Goal: Task Accomplishment & Management: Use online tool/utility

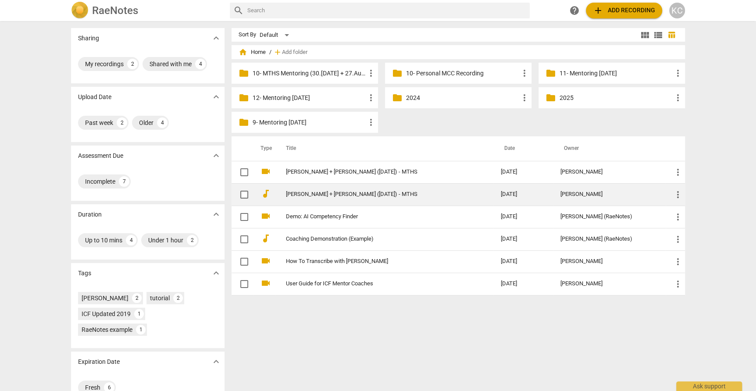
click at [310, 196] on link "[PERSON_NAME] + [PERSON_NAME] ([DATE]) - MTHS" at bounding box center [377, 194] width 183 height 7
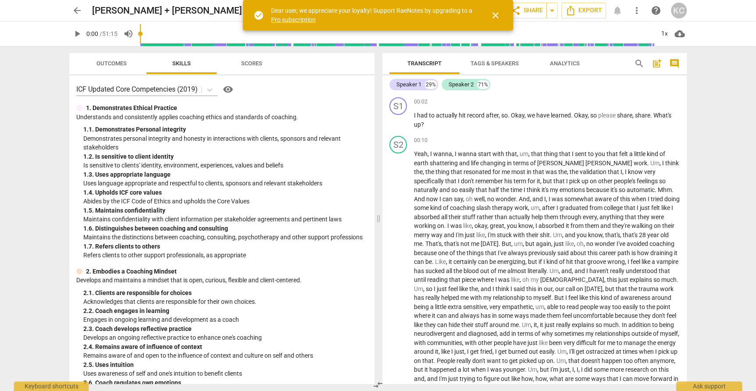
click at [75, 33] on span "play_arrow" at bounding box center [77, 34] width 11 height 11
click at [75, 33] on span "pause" at bounding box center [77, 34] width 11 height 11
type input "6"
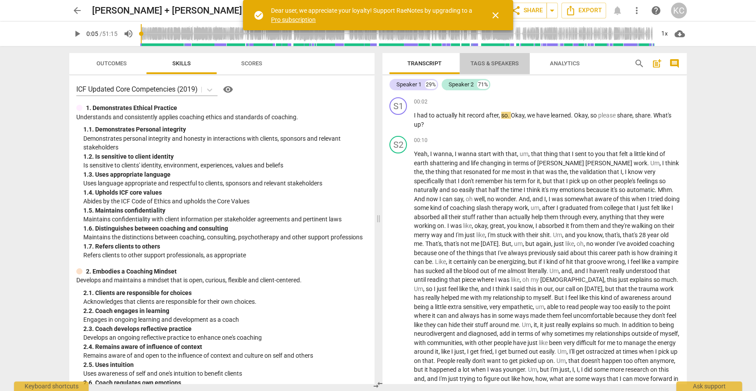
click at [496, 64] on span "Tags & Speakers" at bounding box center [495, 63] width 48 height 7
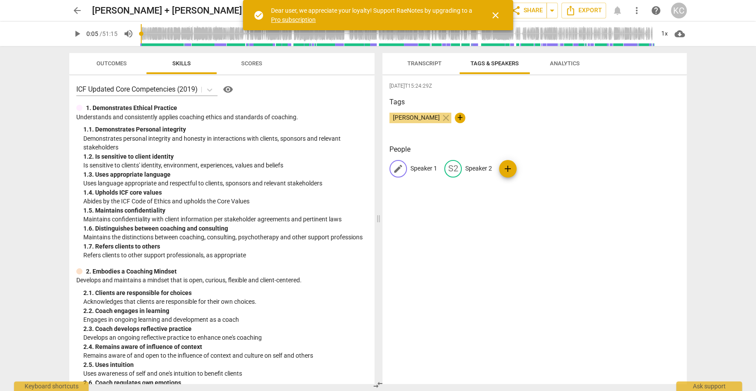
click at [421, 169] on p "Speaker 1" at bounding box center [423, 168] width 27 height 9
type input "Coach Laura"
click at [534, 167] on p "Speaker 2" at bounding box center [535, 168] width 27 height 9
type input "Wendy"
click at [618, 140] on div "2025-08-21T15:24:29Z Tags Kamal Chaballout close + People CL Coach Laura edit W…" at bounding box center [534, 229] width 304 height 309
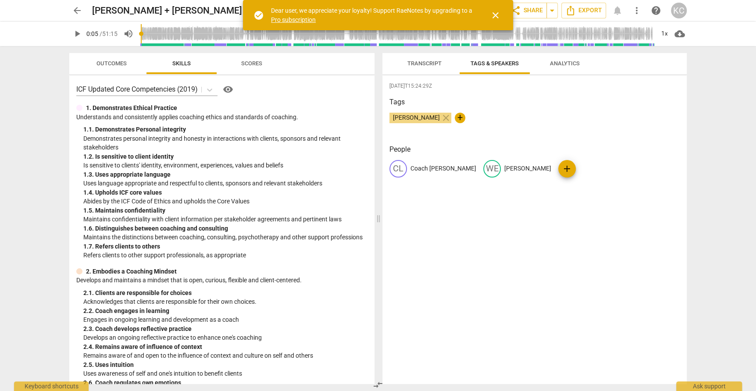
click at [411, 61] on span "Transcript" at bounding box center [424, 63] width 34 height 7
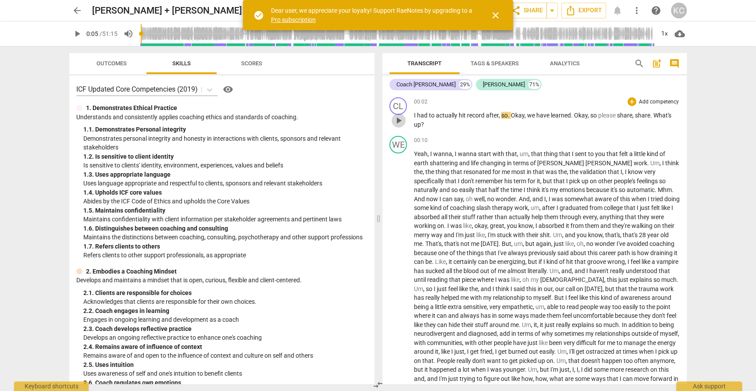
click at [394, 120] on span "play_arrow" at bounding box center [398, 120] width 11 height 11
click at [633, 103] on div "+" at bounding box center [631, 101] width 9 height 9
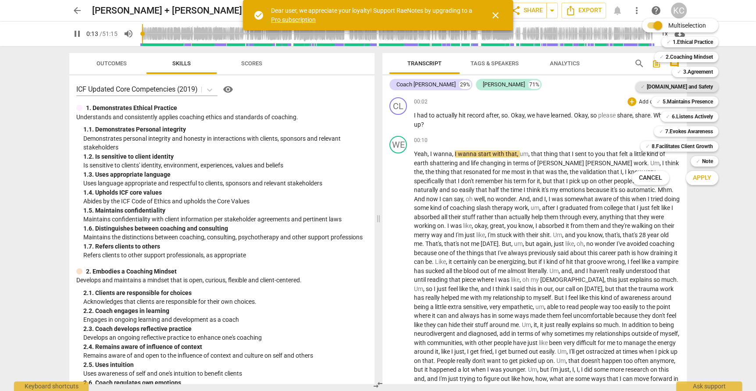
click at [684, 84] on b "4.Trust and Safety" at bounding box center [680, 87] width 66 height 11
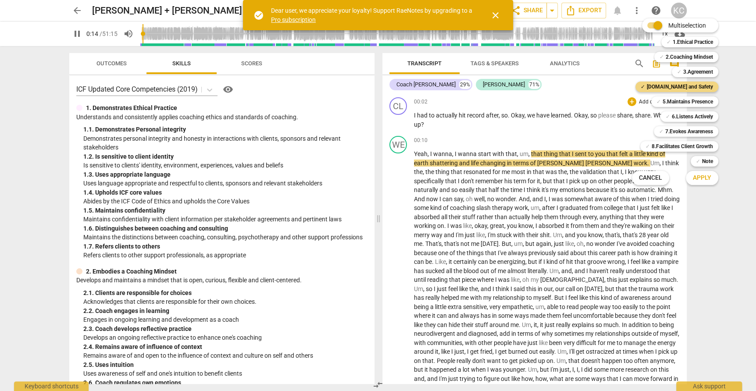
click at [707, 176] on span "Apply" at bounding box center [702, 178] width 18 height 9
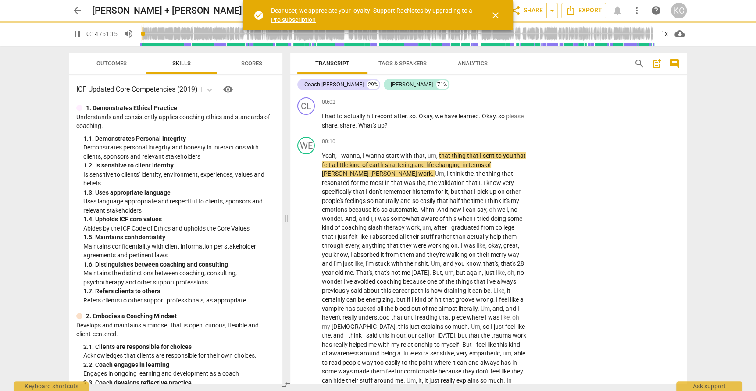
type input "15"
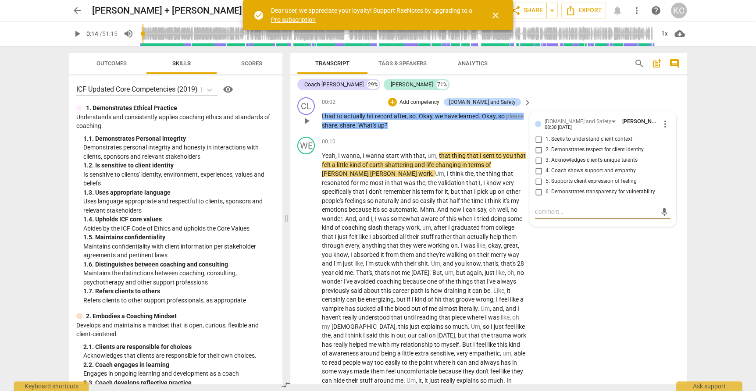
click at [537, 189] on input "6. Demonstrates transparency for vulnerability" at bounding box center [538, 192] width 14 height 11
checkbox input "true"
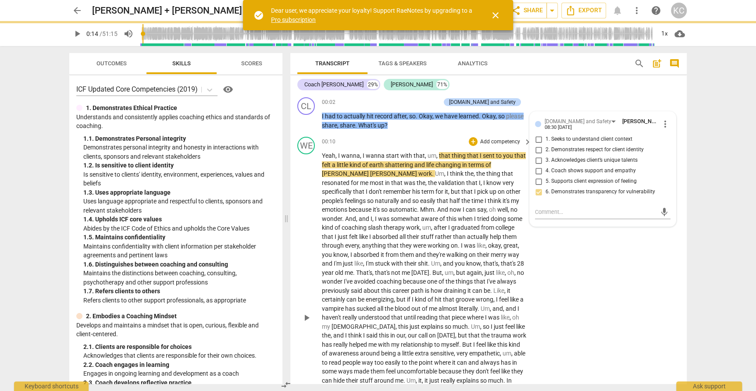
click at [574, 264] on div "WE play_arrow pause 00:10 + Add competency keyboard_arrow_right Yeah , I wanna …" at bounding box center [488, 310] width 396 height 354
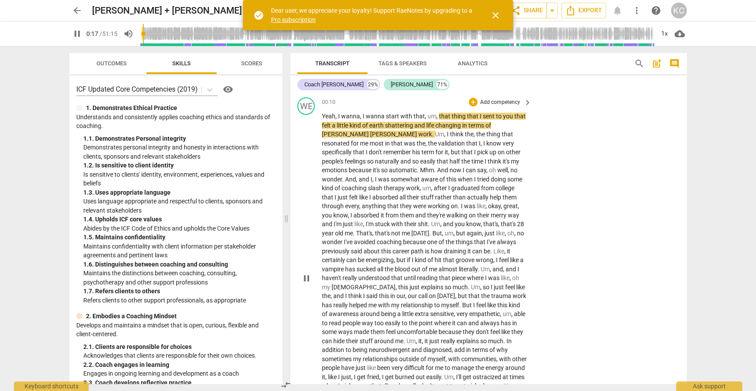
scroll to position [50, 0]
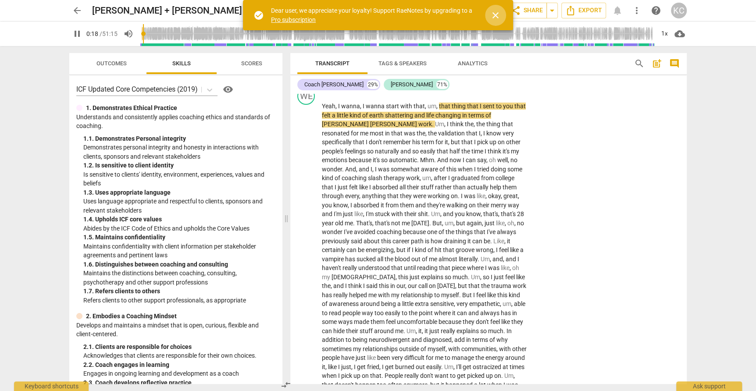
click at [497, 14] on span "close" at bounding box center [495, 15] width 11 height 11
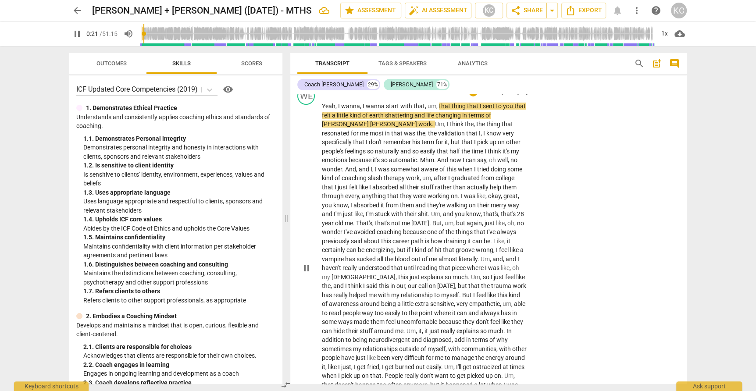
scroll to position [27, 0]
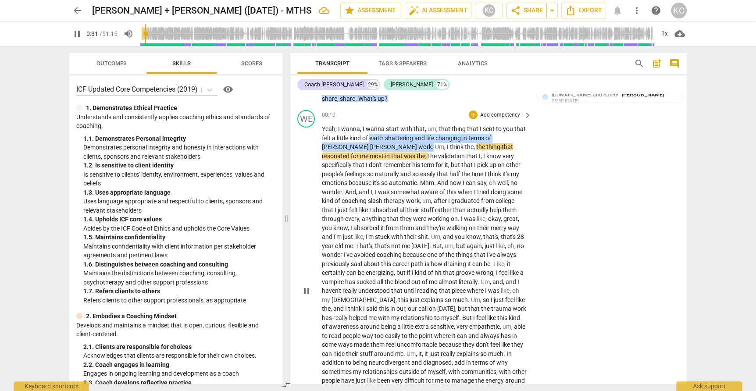
drag, startPoint x: 370, startPoint y: 136, endPoint x: 335, endPoint y: 145, distance: 35.3
click at [336, 145] on p "Yeah , I wanna , I wanna start with that , um , that thing that I sent to you t…" at bounding box center [424, 291] width 205 height 333
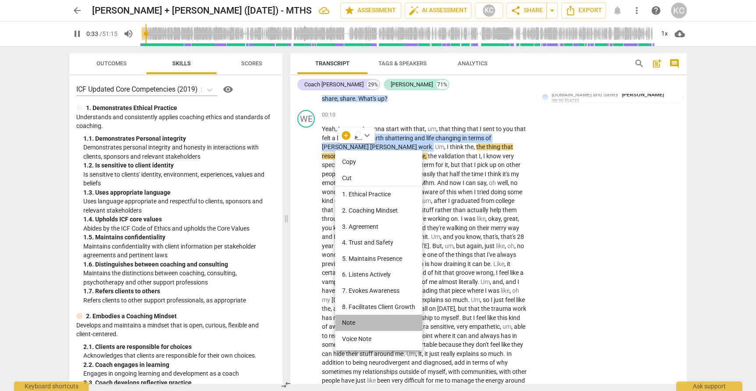
click at [345, 322] on li "Note" at bounding box center [378, 323] width 87 height 16
type input "33"
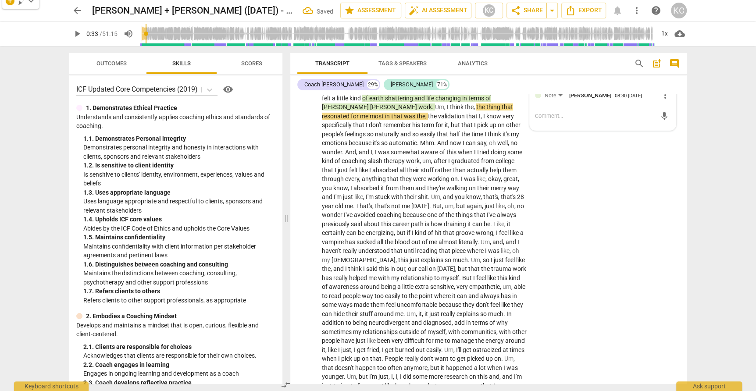
scroll to position [67, 0]
type textarea "m"
type textarea "me"
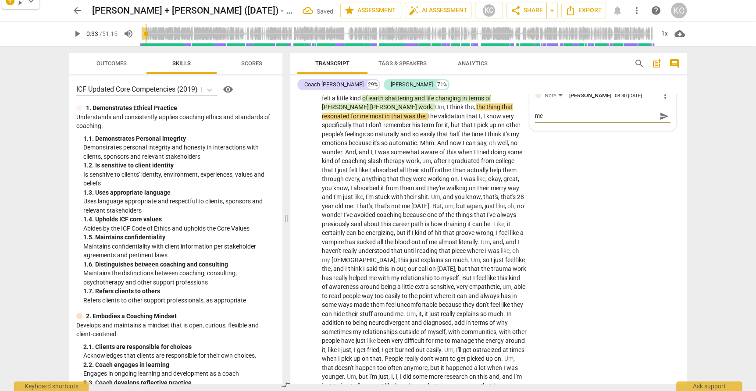
type textarea "met"
type textarea "meta"
type textarea "metap"
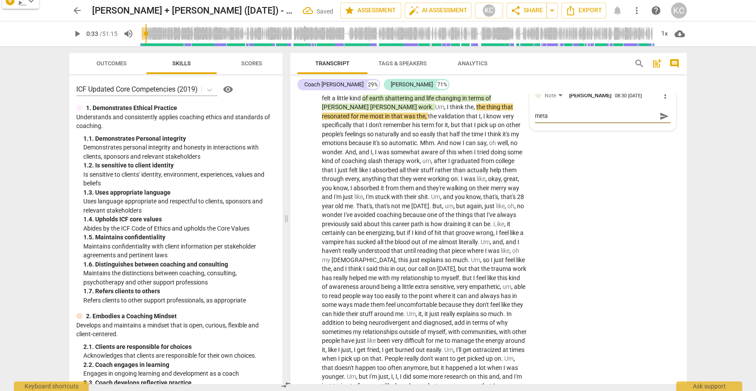
type textarea "metap"
type textarea "metaph"
type textarea "metapho"
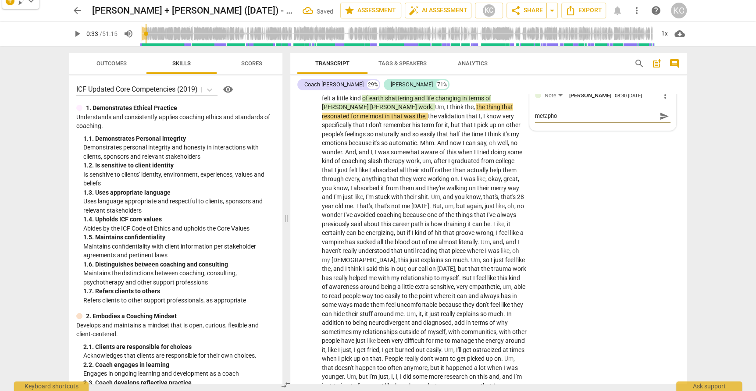
type textarea "metaphor"
click at [617, 187] on div "WE play_arrow pause 00:10 + Add competency Note keyboard_arrow_right Yeah , I w…" at bounding box center [488, 244] width 396 height 354
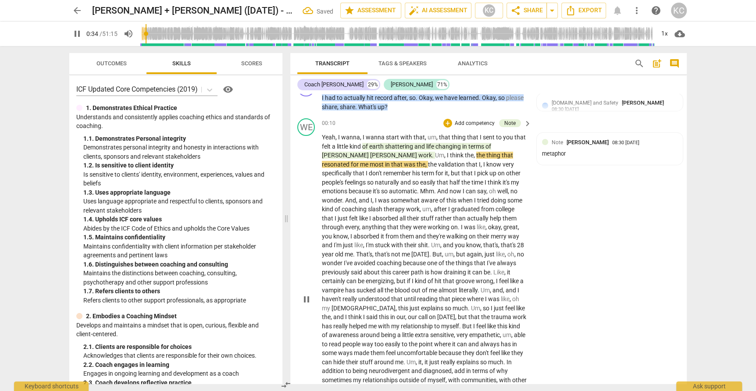
scroll to position [20, 0]
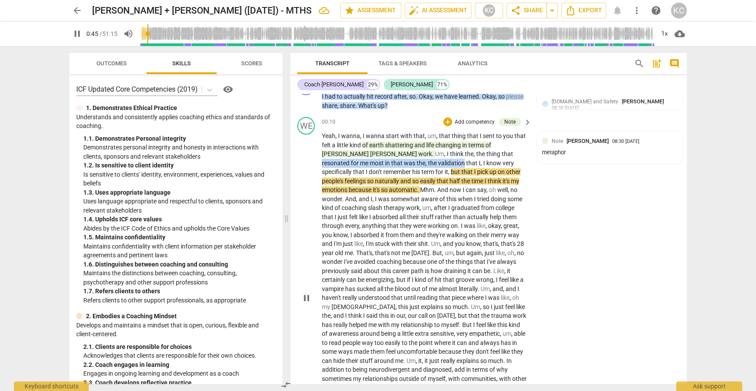
drag, startPoint x: 417, startPoint y: 154, endPoint x: 356, endPoint y: 162, distance: 61.0
click at [356, 162] on p "Yeah , I wanna , I wanna start with that , um , that thing that I sent to you t…" at bounding box center [424, 298] width 205 height 333
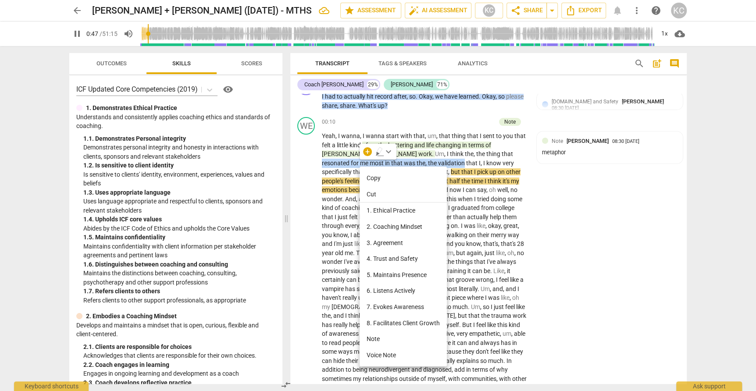
click at [371, 337] on li "Note" at bounding box center [403, 339] width 87 height 16
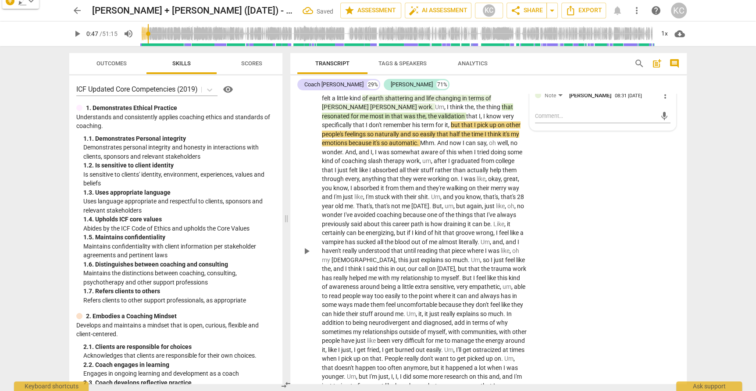
scroll to position [67, 0]
click at [589, 307] on div "WE play_arrow pause 00:10 + Add competency Notes keyboard_arrow_right Yeah , I …" at bounding box center [488, 244] width 396 height 354
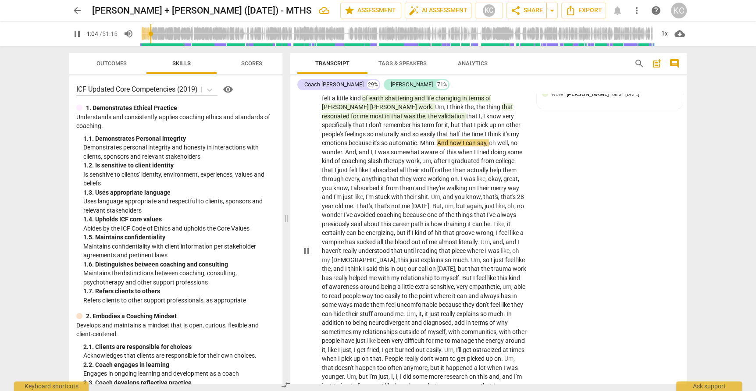
click at [434, 139] on span "Mhm" at bounding box center [427, 142] width 14 height 7
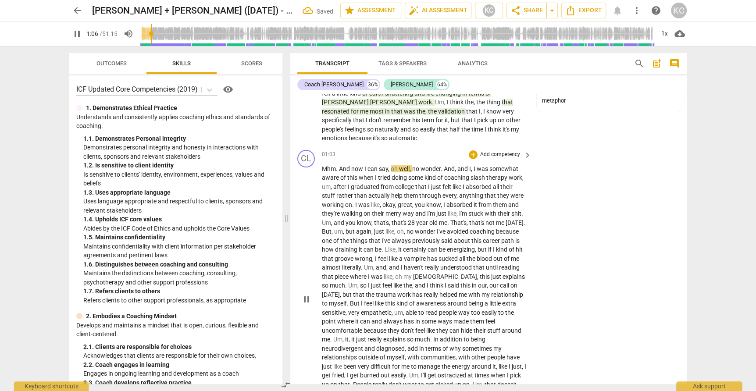
click at [339, 165] on span "And" at bounding box center [345, 168] width 12 height 7
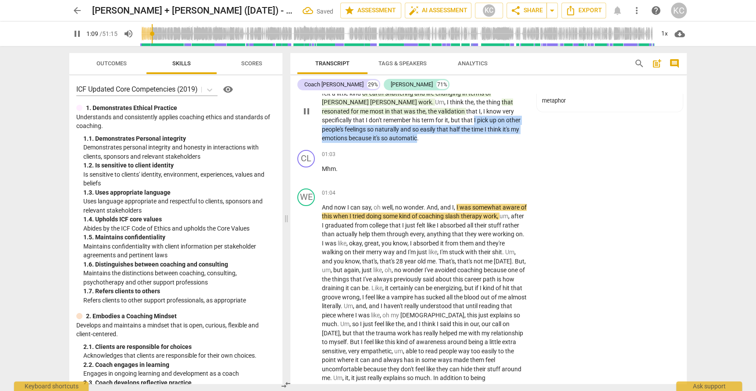
drag, startPoint x: 359, startPoint y: 121, endPoint x: 503, endPoint y: 127, distance: 144.4
click at [503, 127] on p "Yeah , I wanna , I wanna start with that , um , that thing that I sent to you t…" at bounding box center [424, 111] width 205 height 63
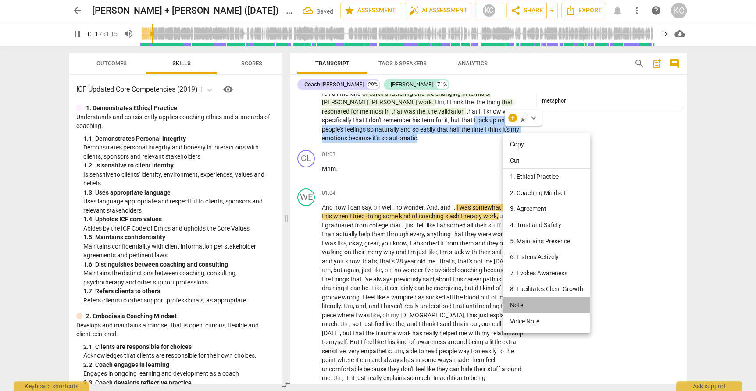
click at [516, 301] on li "Note" at bounding box center [546, 305] width 87 height 16
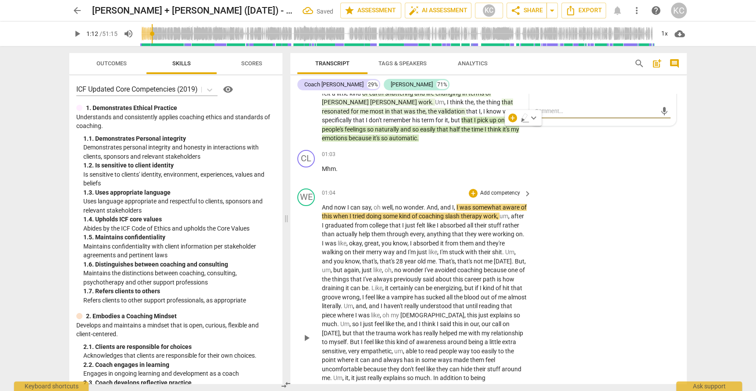
click at [586, 280] on div "WE play_arrow pause 01:04 + Add competency keyboard_arrow_right And now I can s…" at bounding box center [488, 330] width 396 height 291
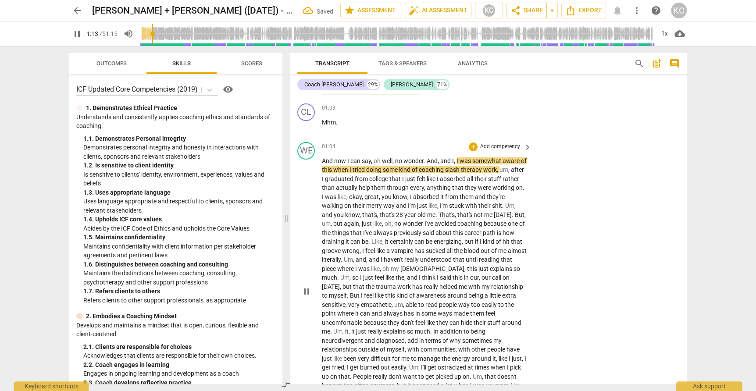
scroll to position [120, 0]
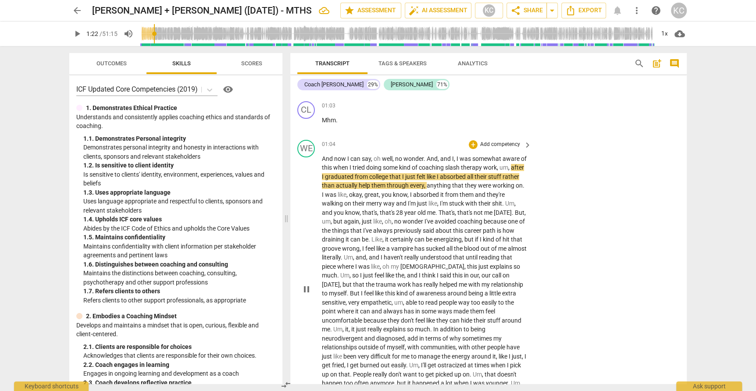
type input "83"
